Goal: Information Seeking & Learning: Learn about a topic

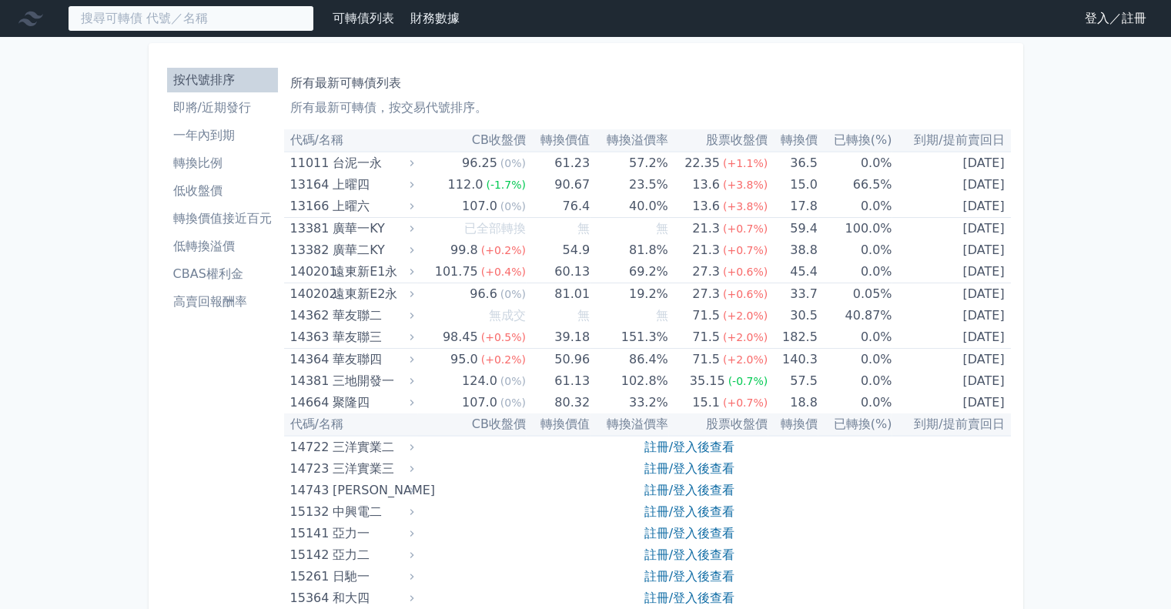
click at [221, 20] on input at bounding box center [191, 18] width 246 height 26
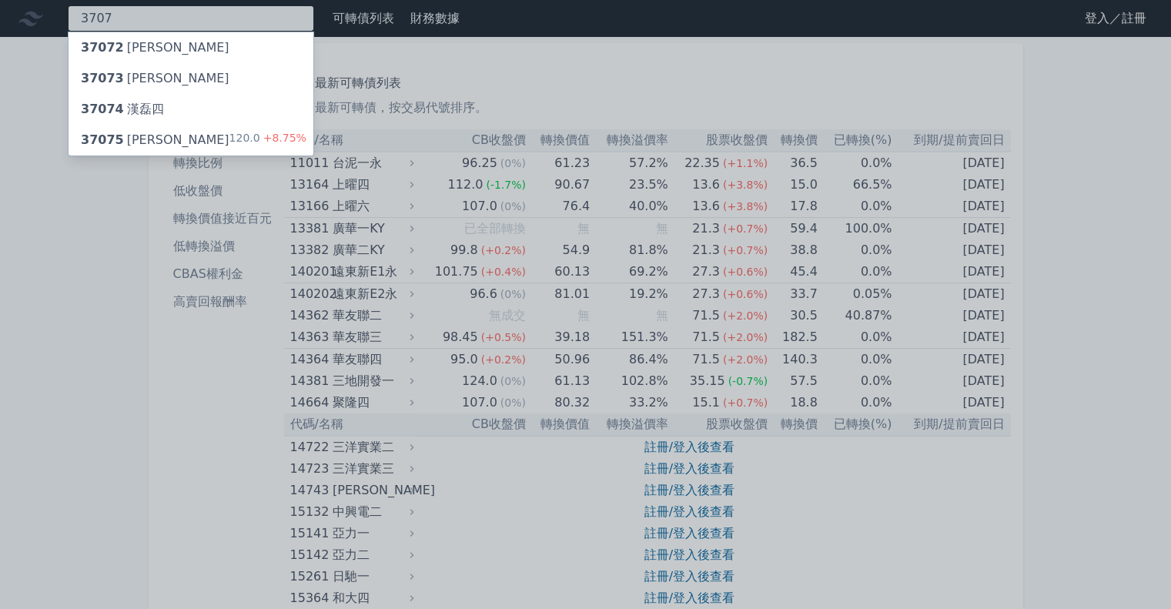
type input "3707"
click at [224, 130] on div "37075 漢磊五 120.0 +8.75%" at bounding box center [191, 140] width 245 height 31
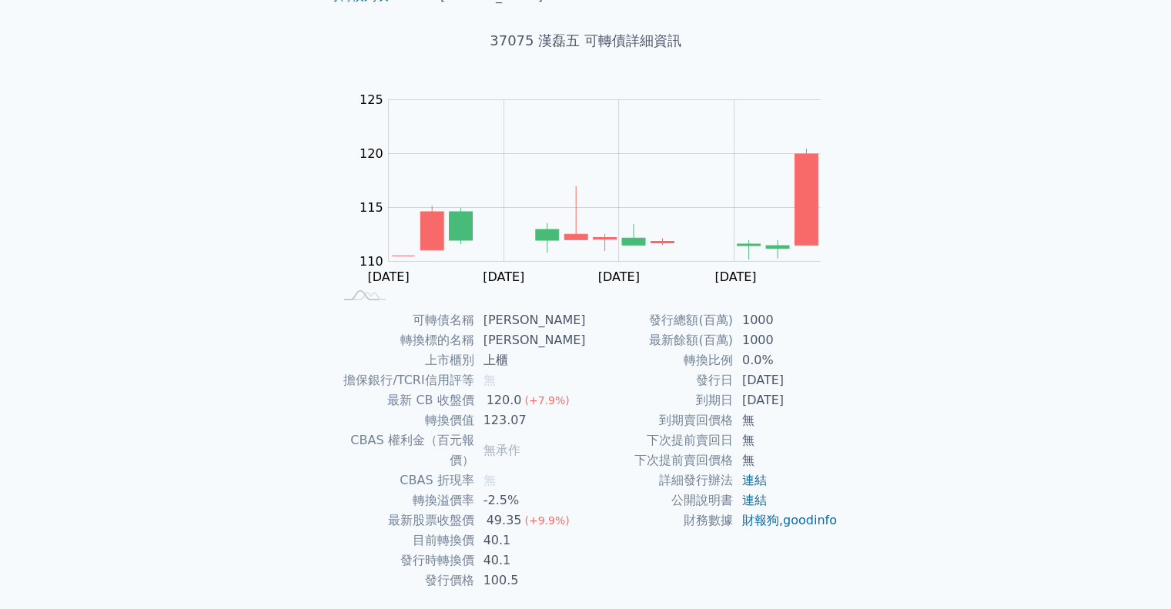
scroll to position [77, 0]
click at [812, 406] on td "[DATE]" at bounding box center [786, 398] width 106 height 20
click at [832, 372] on td "[DATE]" at bounding box center [786, 378] width 106 height 20
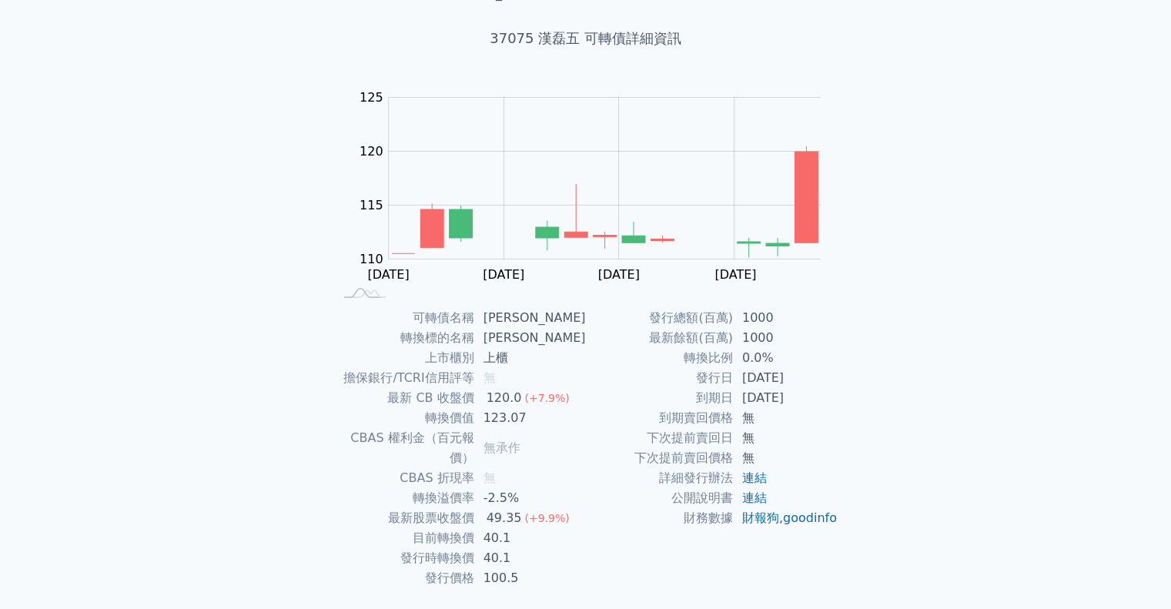
click at [789, 423] on td "無" at bounding box center [786, 418] width 106 height 20
drag, startPoint x: 731, startPoint y: 437, endPoint x: 807, endPoint y: 446, distance: 76.7
click at [805, 446] on tr "下次提前賣回日 無" at bounding box center [712, 438] width 253 height 20
click at [807, 446] on td "無" at bounding box center [786, 438] width 106 height 20
click at [820, 434] on td "無" at bounding box center [786, 438] width 106 height 20
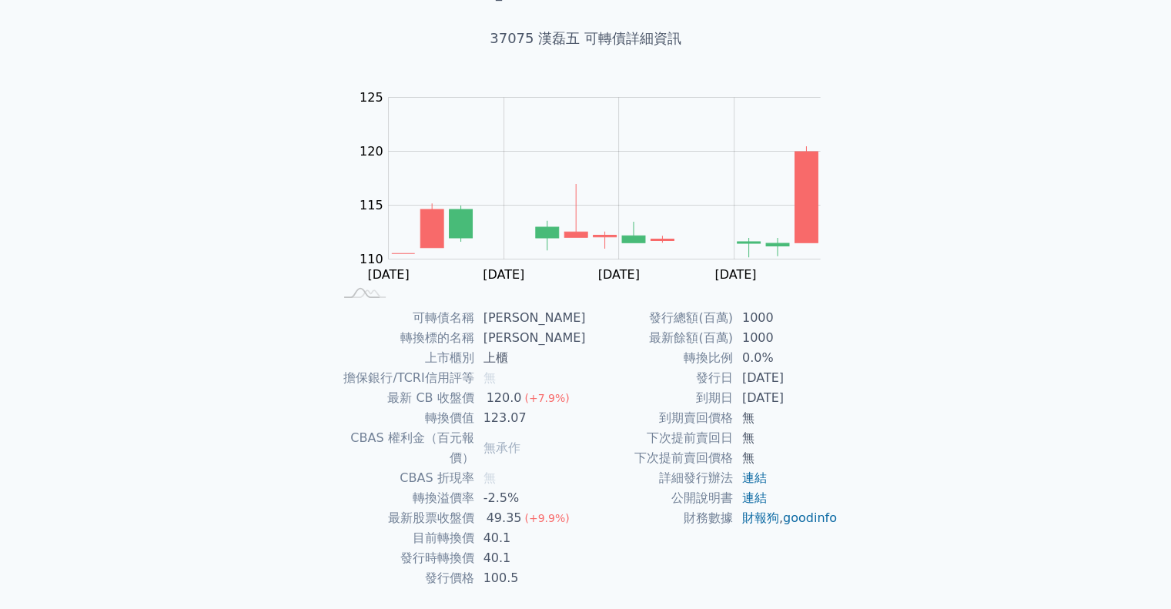
scroll to position [75, 0]
